Goal: Transaction & Acquisition: Purchase product/service

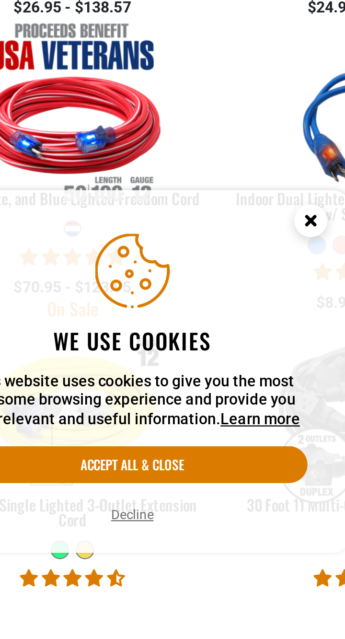
scroll to position [891, 0]
click at [173, 593] on button "Accept all & close" at bounding box center [134, 584] width 154 height 16
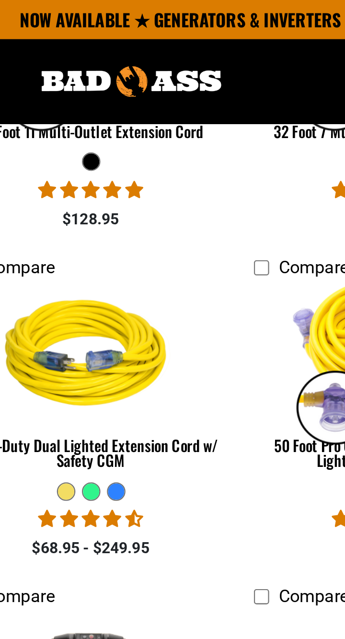
scroll to position [877, 0]
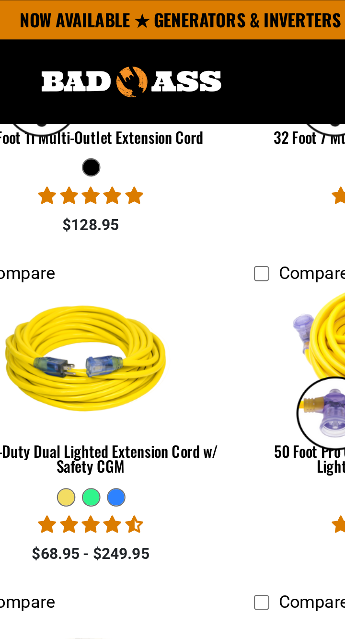
click at [174, 234] on li "Compare Checkbox field 50 Foot Pro Cap 6 Multi-Outlet Single Lighted Extension …" at bounding box center [236, 181] width 129 height 135
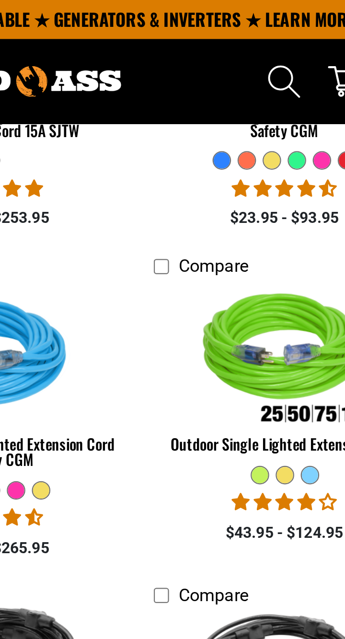
scroll to position [589, 0]
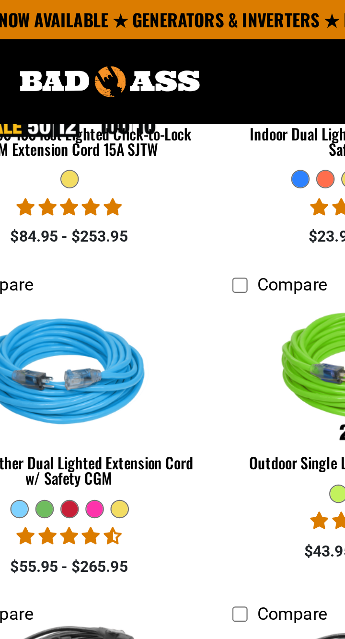
click at [186, 240] on div "$43.95 - $124.95" at bounding box center [237, 243] width 115 height 10
click at [185, 241] on div "$43.95 - $124.95" at bounding box center [237, 243] width 115 height 10
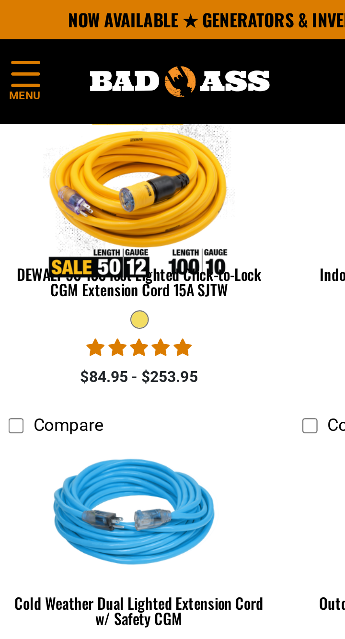
scroll to position [527, 0]
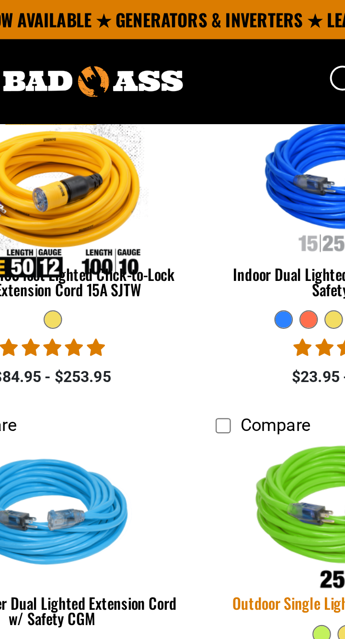
click at [180, 221] on div at bounding box center [237, 226] width 115 height 60
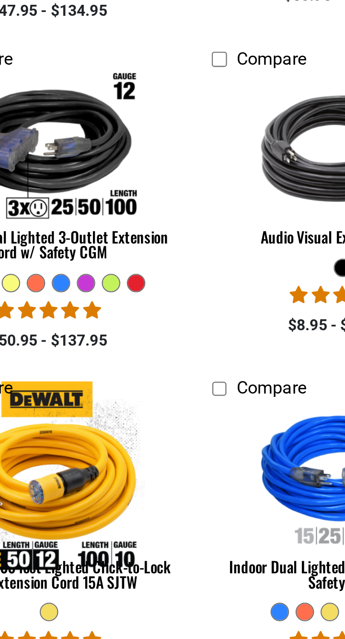
scroll to position [236, 0]
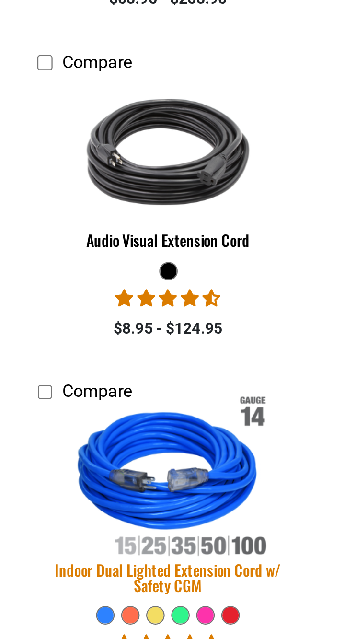
click at [251, 388] on img at bounding box center [236, 372] width 105 height 94
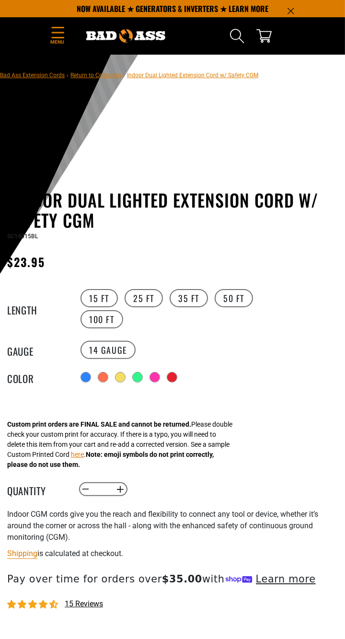
click at [172, 374] on div at bounding box center [172, 377] width 10 height 10
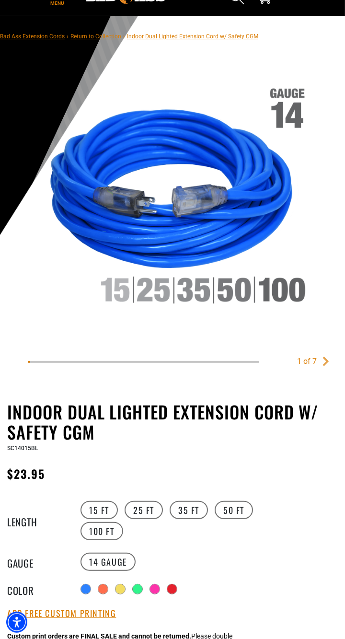
scroll to position [45, 0]
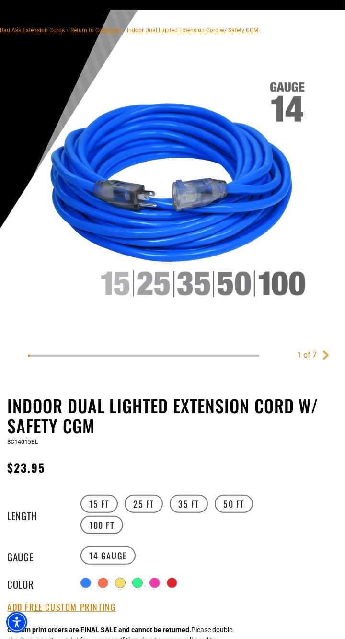
click at [108, 556] on label "14 Gauge" at bounding box center [107, 555] width 55 height 18
click at [136, 584] on div at bounding box center [138, 583] width 10 height 10
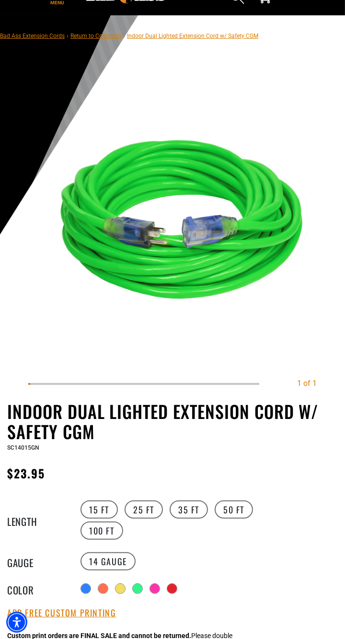
scroll to position [38, 0]
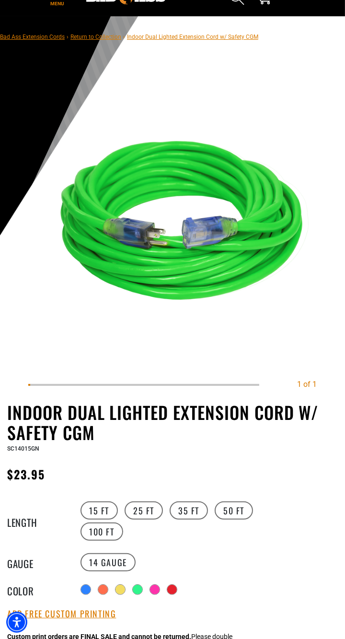
click at [190, 586] on div "Radio button Radio button Radio button Radio button Radio button Radio button" at bounding box center [172, 589] width 189 height 15
click at [176, 585] on div at bounding box center [172, 590] width 10 height 10
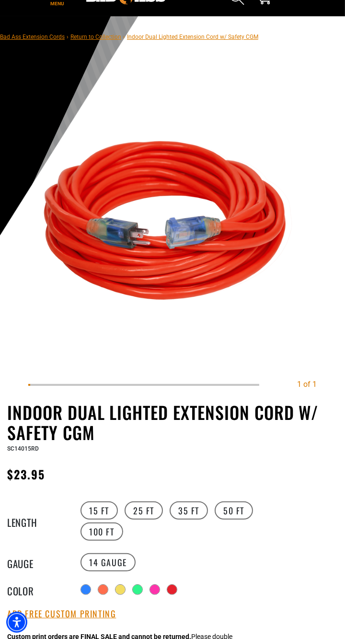
click at [103, 588] on div at bounding box center [103, 590] width 10 height 10
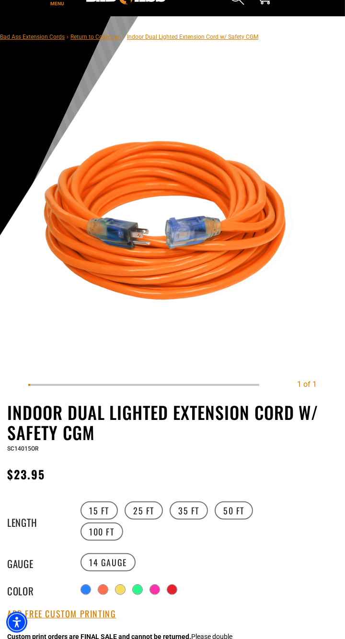
click at [156, 588] on div at bounding box center [155, 590] width 10 height 10
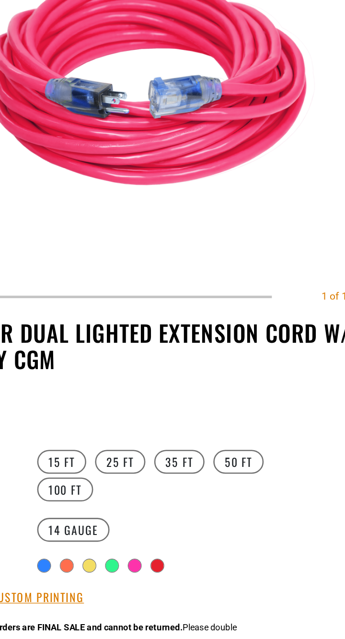
scroll to position [42, 0]
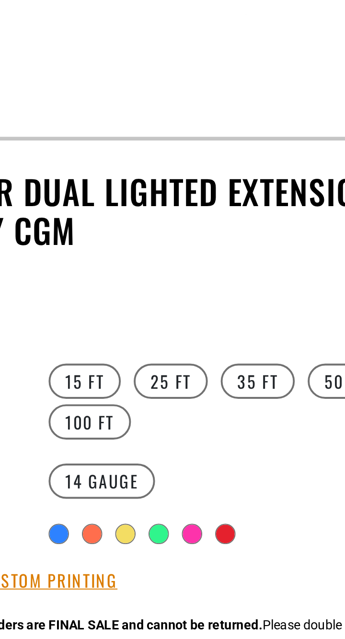
click at [140, 583] on div at bounding box center [138, 586] width 10 height 10
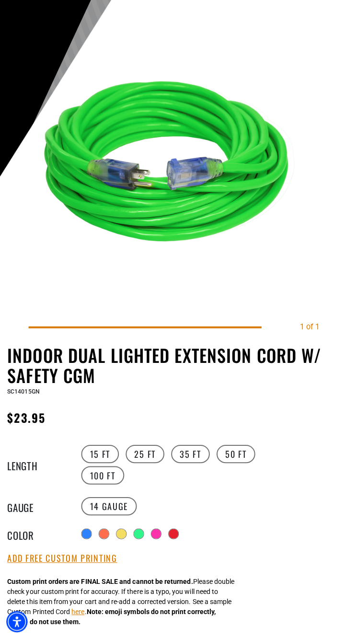
scroll to position [102, 0]
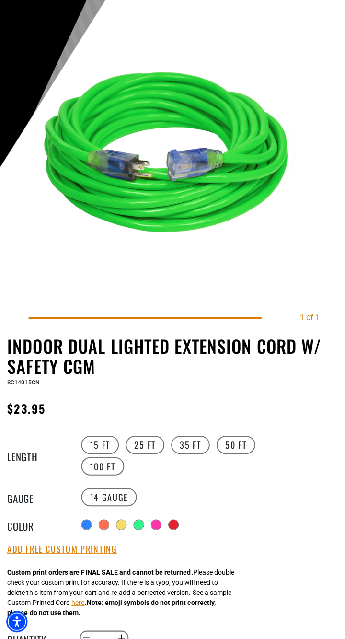
click at [207, 630] on div "Decrease quantity for Indoor Dual Lighted Extension Cord w/ Safety CGM * Increa…" at bounding box center [184, 638] width 213 height 16
click at [219, 622] on div "Indoor Dual Lighted Extension Cord w/ Safety CGM Indoor Dual Lighted Extension …" at bounding box center [172, 593] width 331 height 511
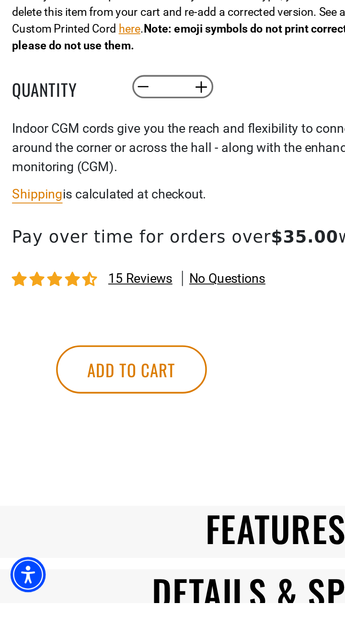
scroll to position [412, 0]
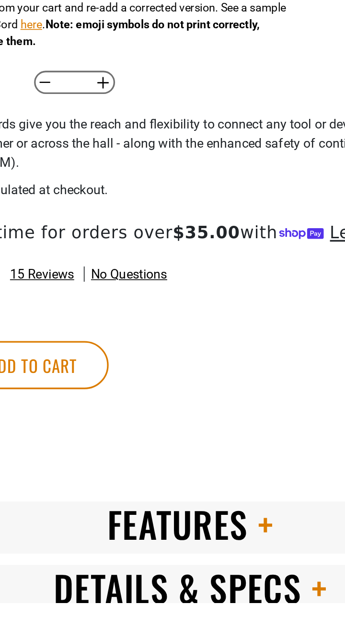
click at [206, 596] on span "Features" at bounding box center [165, 591] width 84 height 31
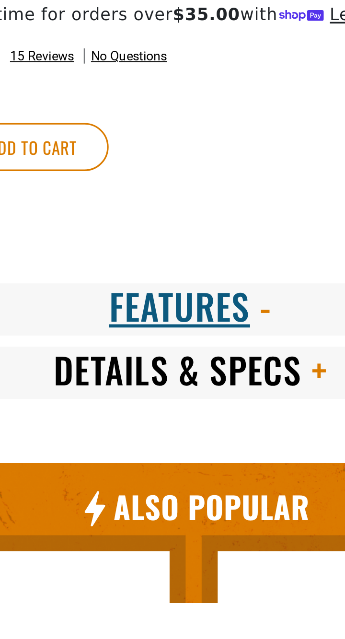
scroll to position [544, 0]
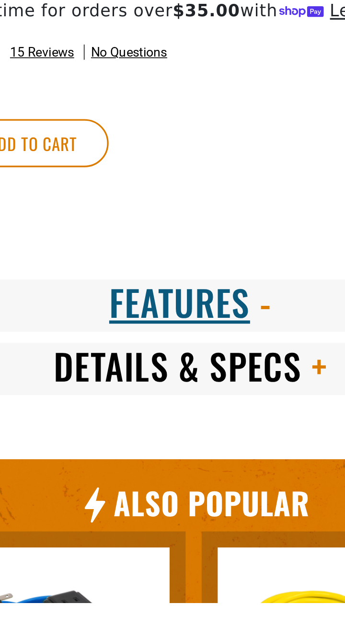
click at [253, 494] on span at bounding box center [246, 497] width 15 height 31
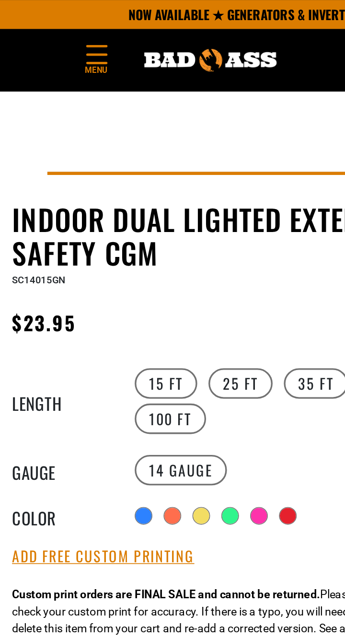
scroll to position [319, 0]
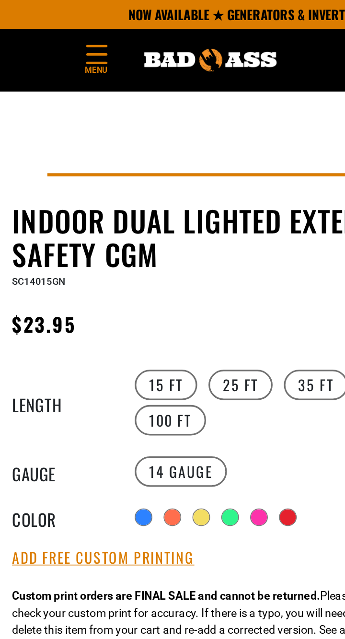
click at [156, 306] on div at bounding box center [155, 309] width 10 height 10
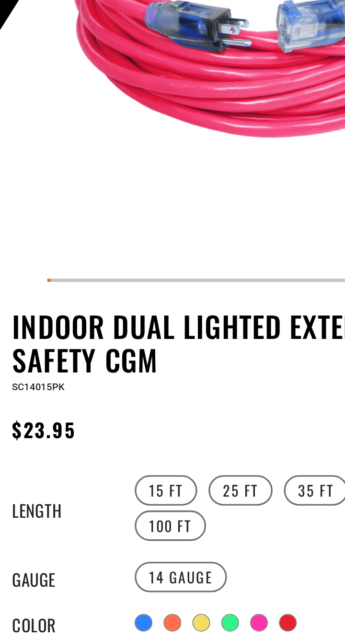
scroll to position [94, 0]
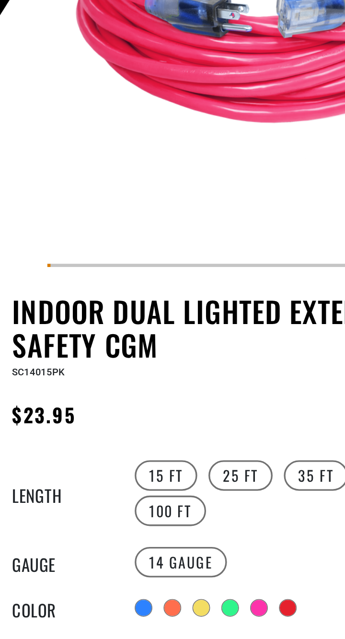
click at [175, 533] on div at bounding box center [172, 534] width 10 height 10
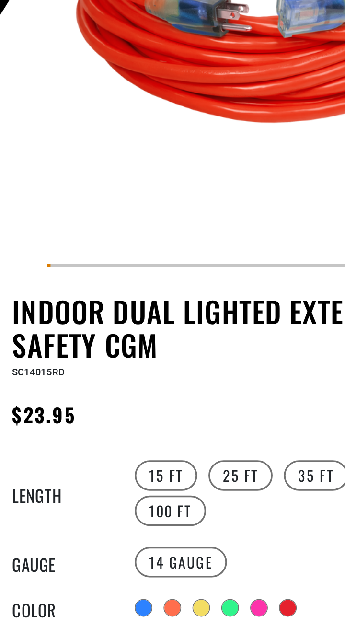
click at [171, 533] on div at bounding box center [172, 534] width 10 height 10
click at [155, 532] on div at bounding box center [155, 534] width 10 height 10
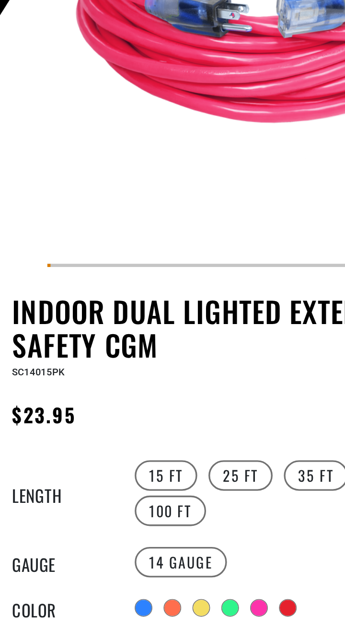
click at [86, 532] on div at bounding box center [86, 534] width 10 height 10
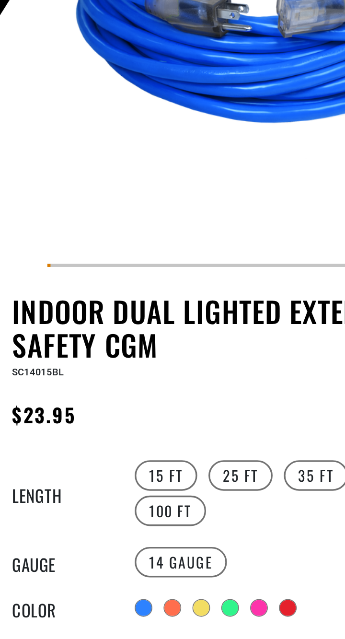
click at [139, 530] on div at bounding box center [138, 534] width 10 height 10
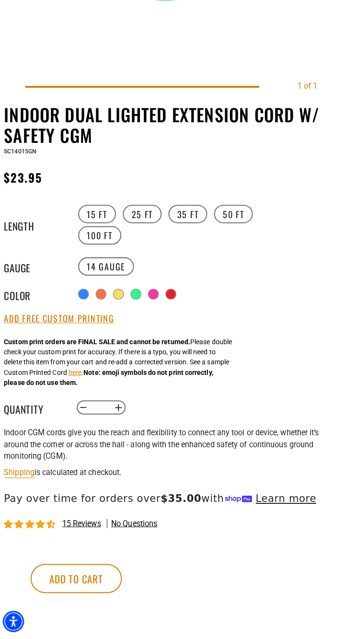
scroll to position [333, 0]
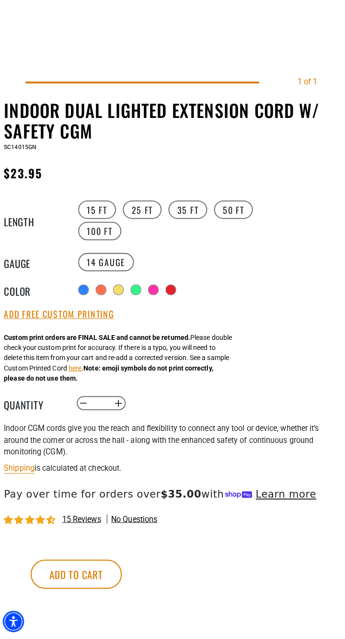
click at [124, 582] on button "Add to cart" at bounding box center [79, 575] width 90 height 29
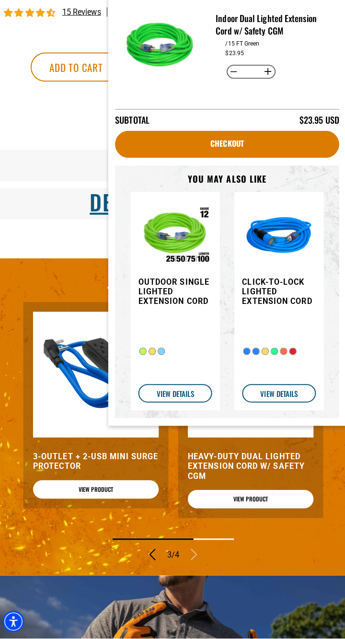
scroll to position [870, 0]
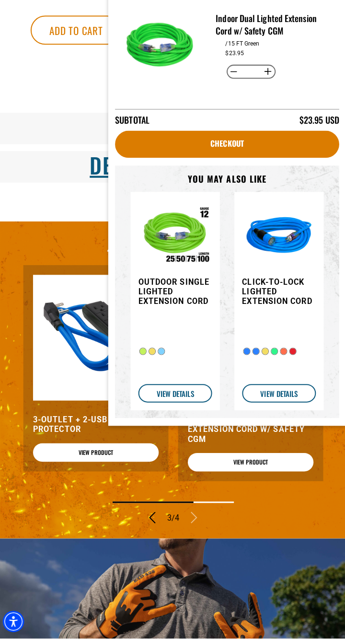
click at [263, 144] on link "Checkout" at bounding box center [227, 151] width 221 height 27
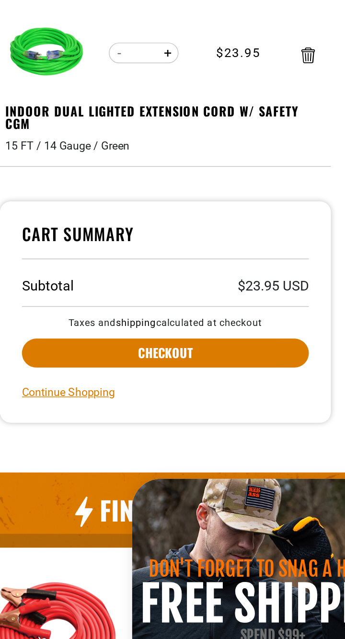
click at [191, 359] on button "Checkout" at bounding box center [172, 363] width 199 height 20
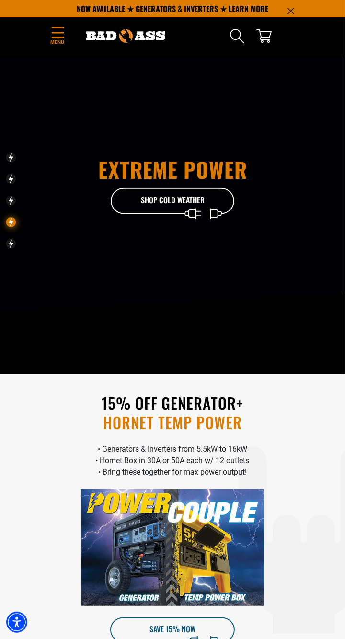
click at [60, 27] on icon "Menu" at bounding box center [58, 32] width 12 height 11
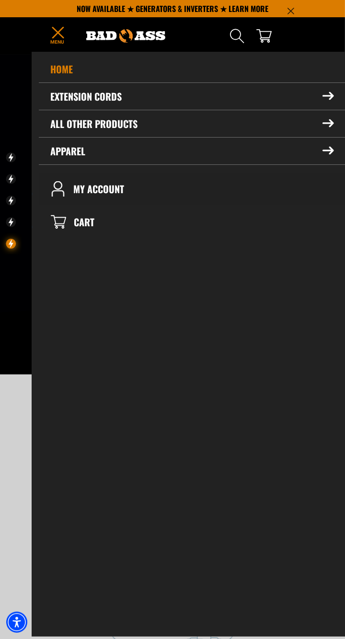
click at [113, 187] on link "My Account" at bounding box center [192, 188] width 307 height 33
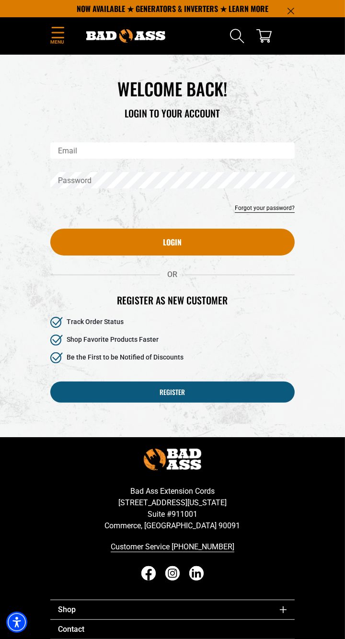
click at [285, 34] on cart-notification "Checkout You may also like" at bounding box center [287, 36] width 14 height 34
click at [271, 33] on icon "cart" at bounding box center [263, 35] width 15 height 15
